Goal: Task Accomplishment & Management: Use online tool/utility

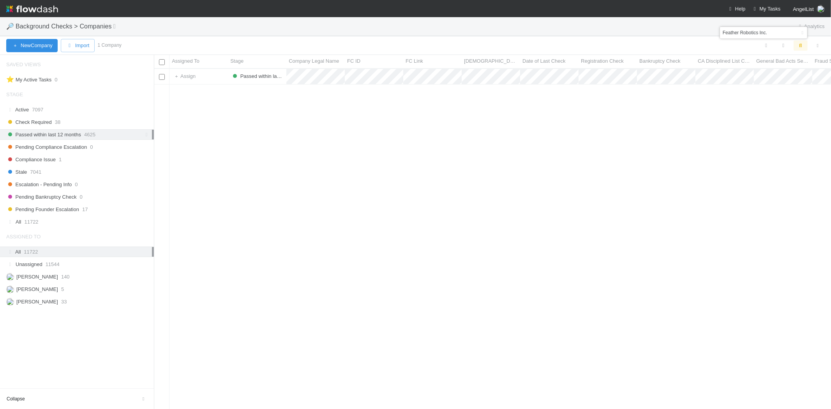
scroll to position [334, 670]
click at [766, 8] on span "My Tasks" at bounding box center [766, 9] width 29 height 6
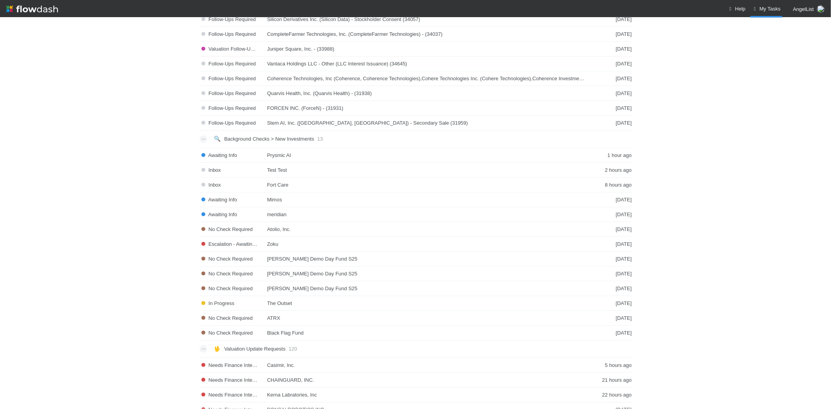
scroll to position [995, 0]
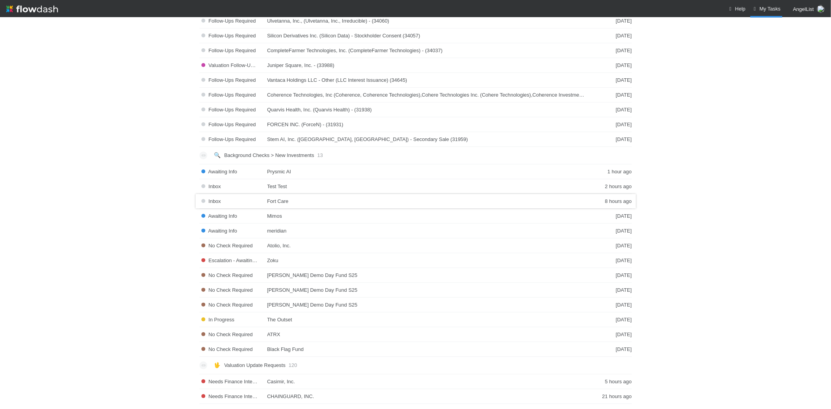
click at [283, 203] on div "Inbox Fort Care 8 hours ago" at bounding box center [415, 201] width 432 height 15
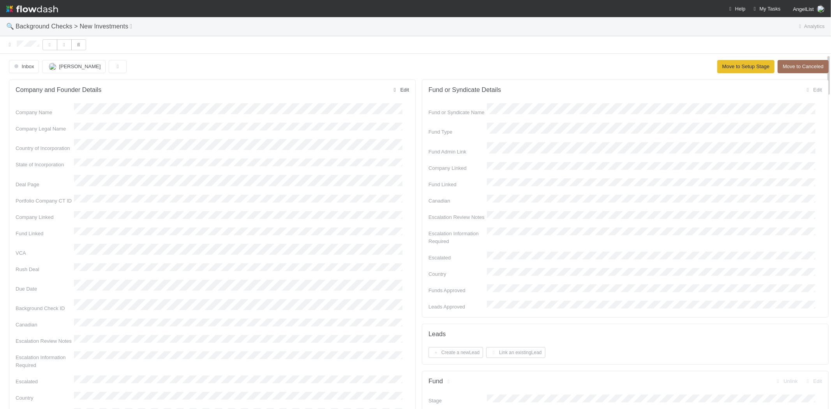
click at [396, 91] on link "Edit" at bounding box center [400, 90] width 18 height 6
click at [361, 93] on button "Save" at bounding box center [369, 92] width 22 height 13
click at [719, 67] on button "Move to Setup Stage" at bounding box center [745, 66] width 57 height 13
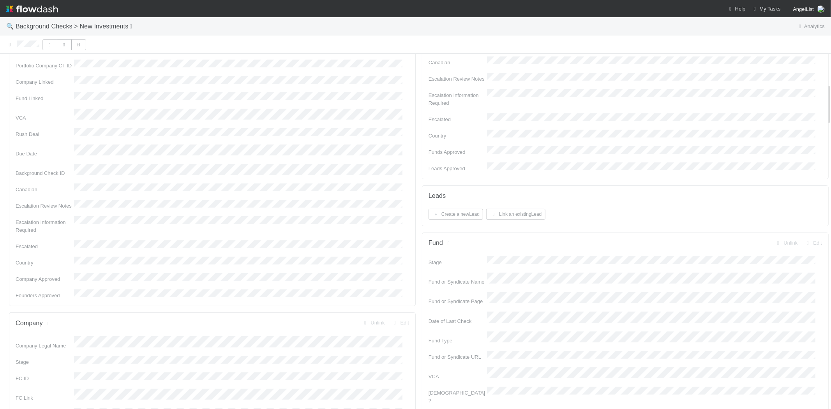
scroll to position [259, 0]
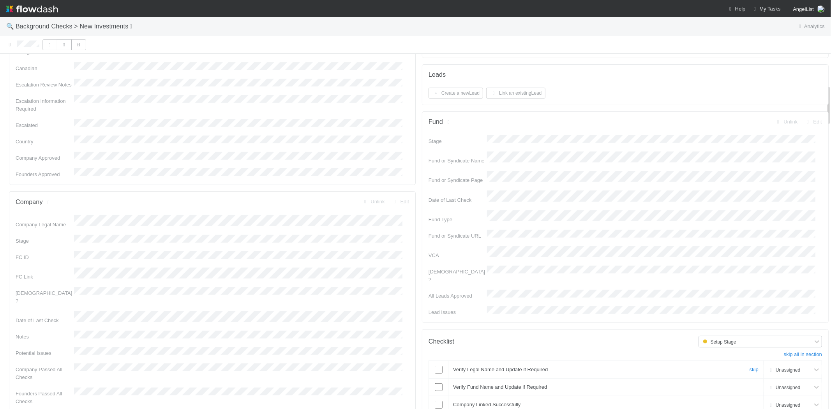
click at [435, 366] on input "checkbox" at bounding box center [439, 370] width 8 height 8
click at [435, 383] on input "checkbox" at bounding box center [439, 387] width 8 height 8
click at [435, 401] on input "checkbox" at bounding box center [439, 405] width 8 height 8
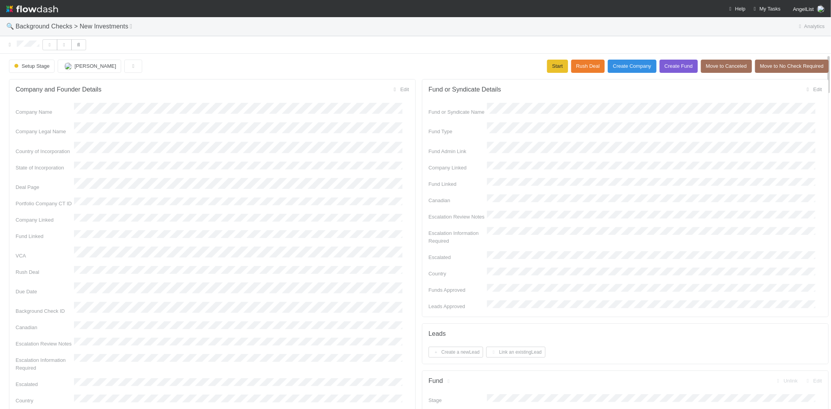
scroll to position [0, 0]
click at [547, 63] on button "Start" at bounding box center [557, 66] width 21 height 13
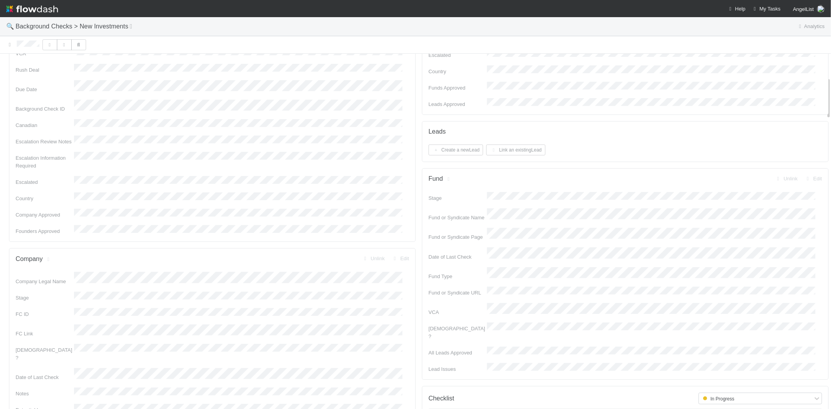
scroll to position [173, 0]
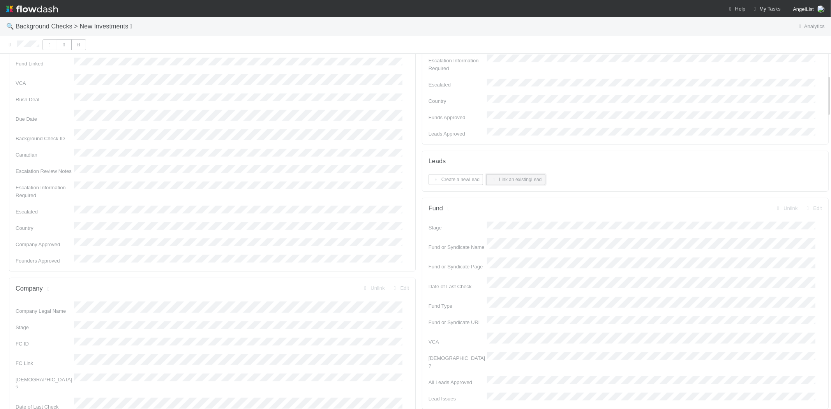
click at [513, 174] on button "Link an existing Lead" at bounding box center [515, 179] width 59 height 11
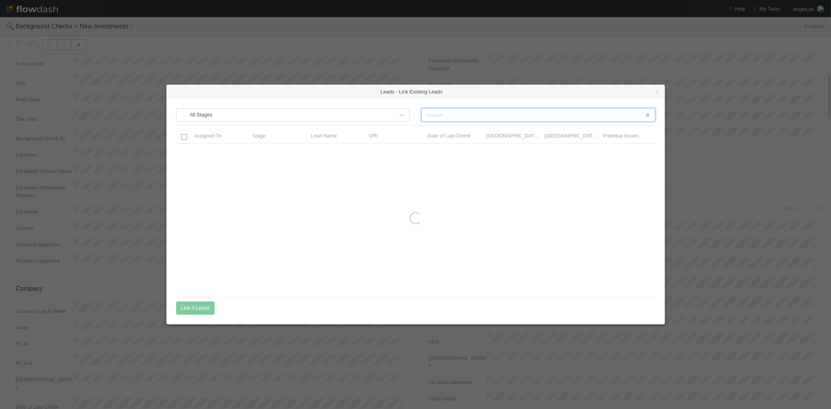
click at [560, 111] on input "text" at bounding box center [538, 114] width 234 height 13
paste input "Connor Riley"
type input "Connor Riley"
click at [187, 151] on div at bounding box center [183, 151] width 9 height 9
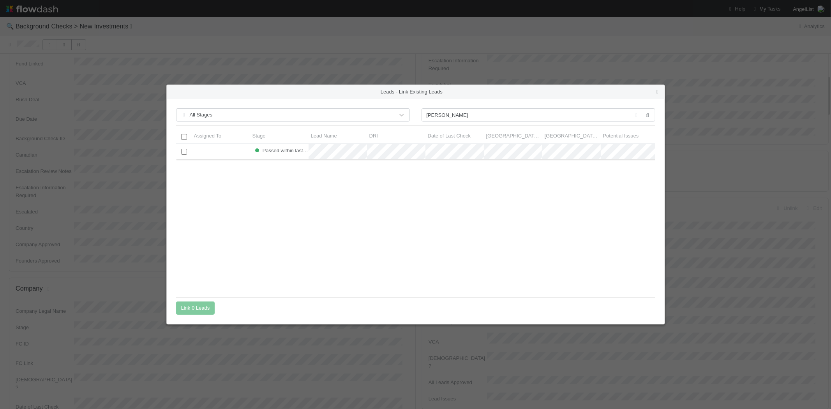
click at [182, 151] on input "checkbox" at bounding box center [184, 152] width 6 height 6
drag, startPoint x: 193, startPoint y: 308, endPoint x: 270, endPoint y: 280, distance: 82.1
click at [193, 309] on button "Link 1 Lead" at bounding box center [194, 307] width 36 height 13
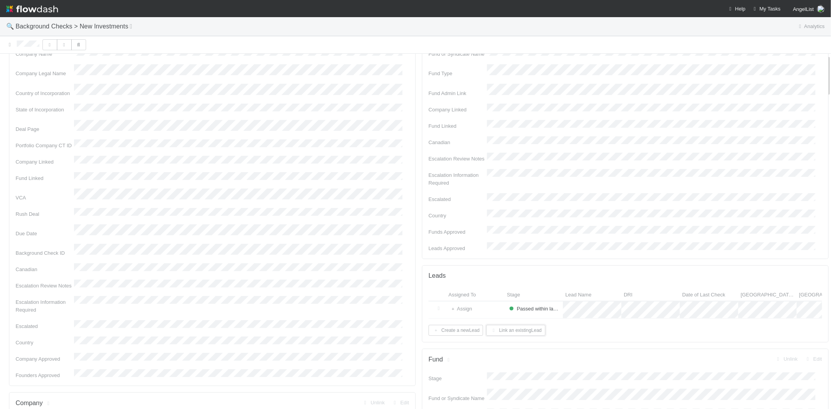
scroll to position [0, 0]
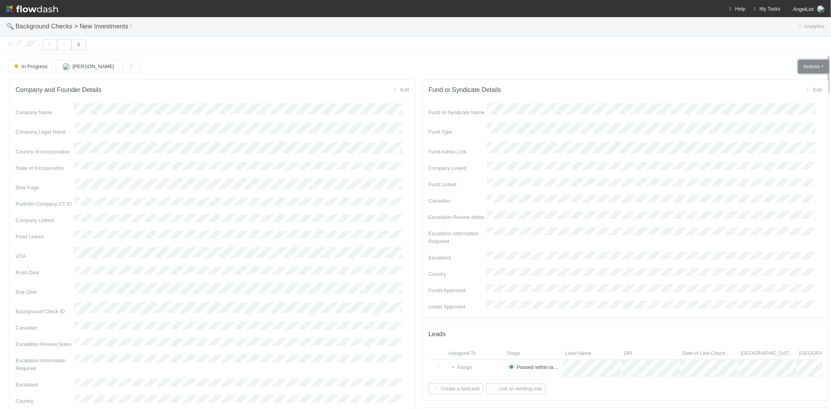
click at [798, 67] on link "Actions" at bounding box center [813, 66] width 30 height 13
click at [769, 83] on button "Finish" at bounding box center [785, 83] width 82 height 11
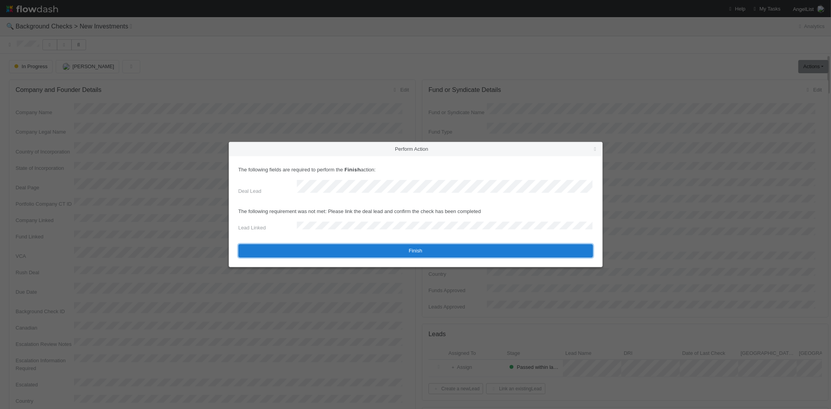
click at [317, 244] on button "Finish" at bounding box center [415, 250] width 354 height 13
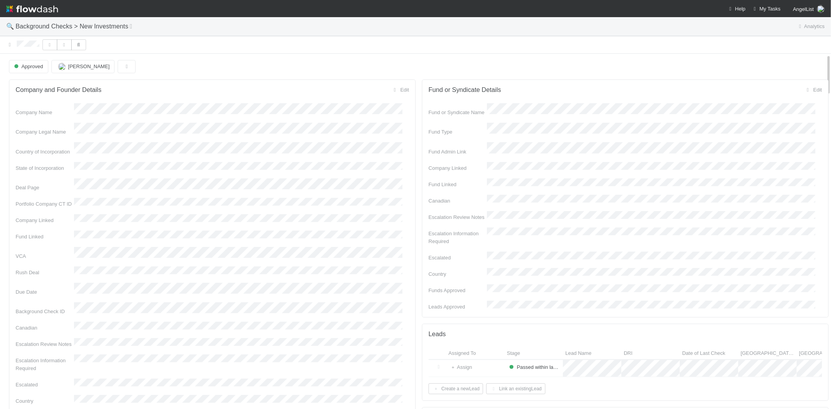
drag, startPoint x: 15, startPoint y: 44, endPoint x: 40, endPoint y: 44, distance: 24.9
click at [40, 44] on div at bounding box center [415, 44] width 831 height 11
click at [762, 9] on span "My Tasks" at bounding box center [766, 9] width 29 height 6
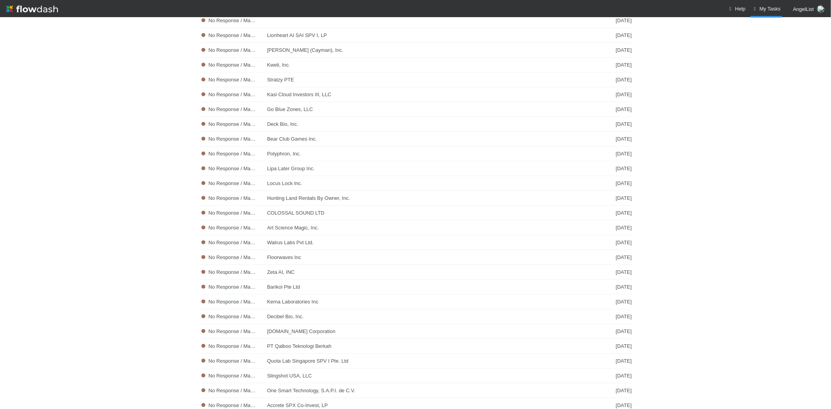
scroll to position [1644, 0]
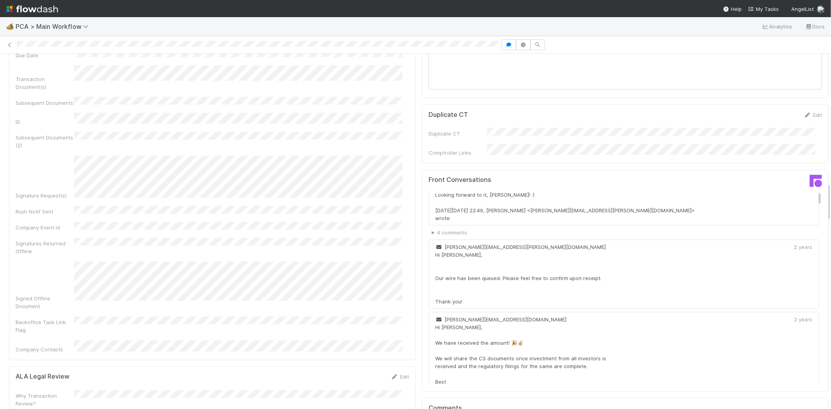
scroll to position [649, 0]
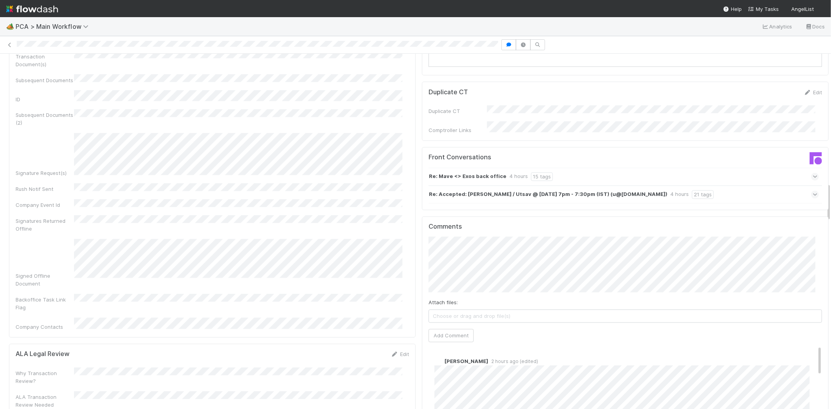
scroll to position [1168, 0]
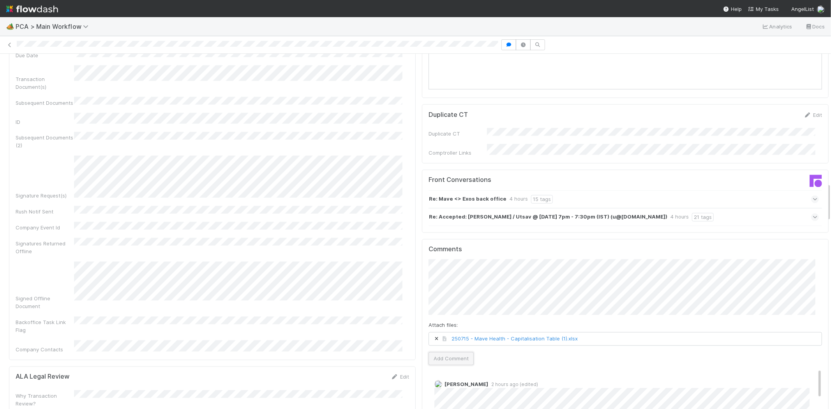
click at [438, 352] on button "Add Comment" at bounding box center [450, 358] width 45 height 13
